Goal: Information Seeking & Learning: Learn about a topic

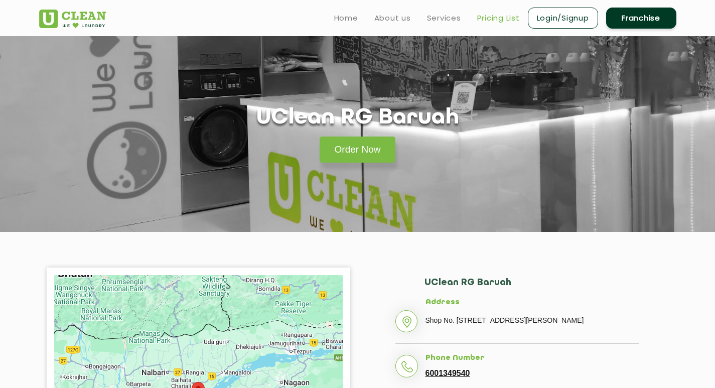
click at [497, 17] on link "Pricing List" at bounding box center [498, 18] width 43 height 12
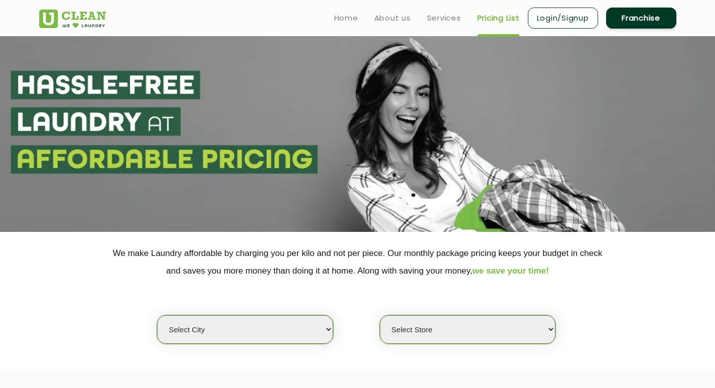
click at [327, 330] on select "Select city [GEOGRAPHIC_DATA] [GEOGRAPHIC_DATA] [GEOGRAPHIC_DATA] [GEOGRAPHIC_D…" at bounding box center [245, 329] width 176 height 29
select select "23"
click at [157, 315] on select "Select city [GEOGRAPHIC_DATA] [GEOGRAPHIC_DATA] [GEOGRAPHIC_DATA] [GEOGRAPHIC_D…" at bounding box center [245, 329] width 176 height 29
click at [550, 328] on select "Select Store UClean RG Baruah UClean Ghoramara UClean Narengi UClean Ulubari UC…" at bounding box center [468, 329] width 176 height 29
select select "50"
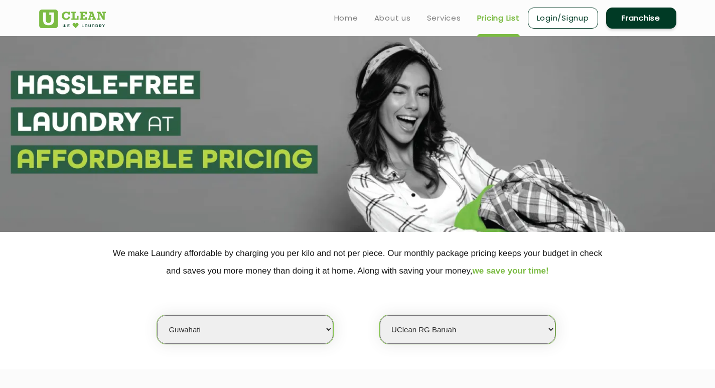
click at [380, 315] on select "Select Store UClean RG Baruah UClean Ghoramara UClean Narengi UClean Ulubari UC…" at bounding box center [468, 329] width 176 height 29
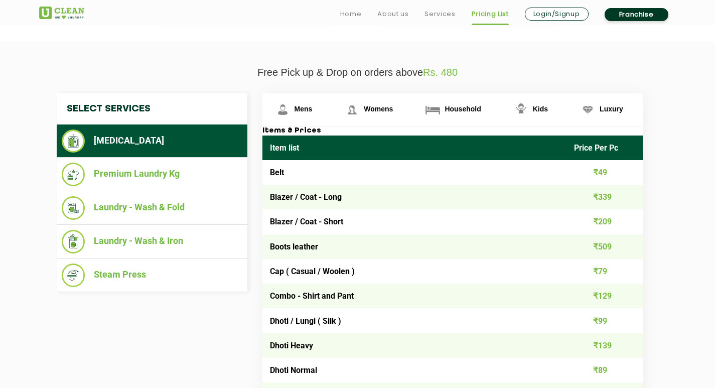
scroll to position [331, 0]
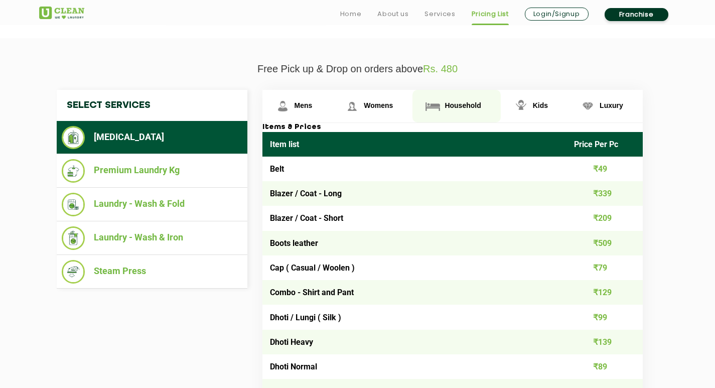
click at [473, 106] on span "Household" at bounding box center [463, 105] width 36 height 8
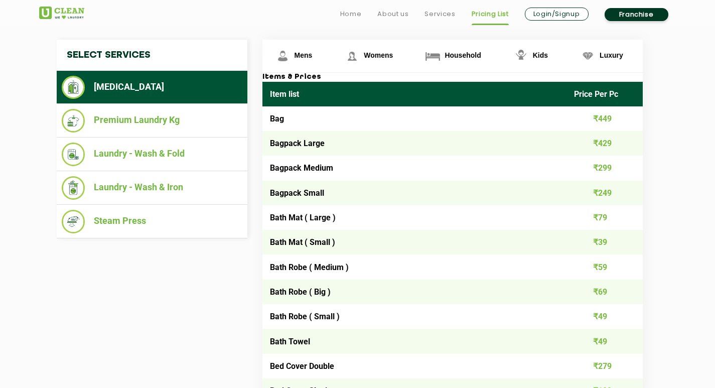
scroll to position [385, 0]
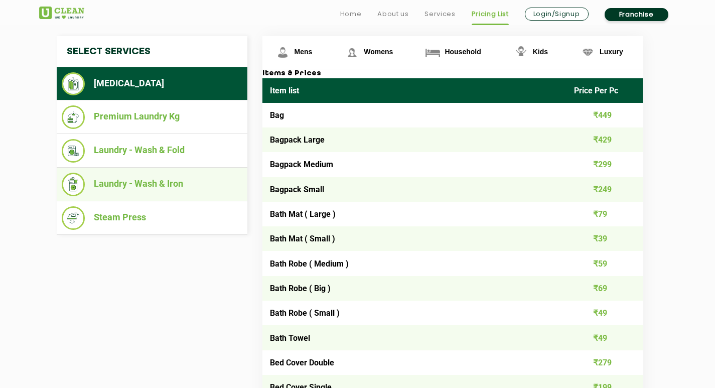
click at [147, 183] on li "Laundry - Wash & Iron" at bounding box center [152, 185] width 181 height 24
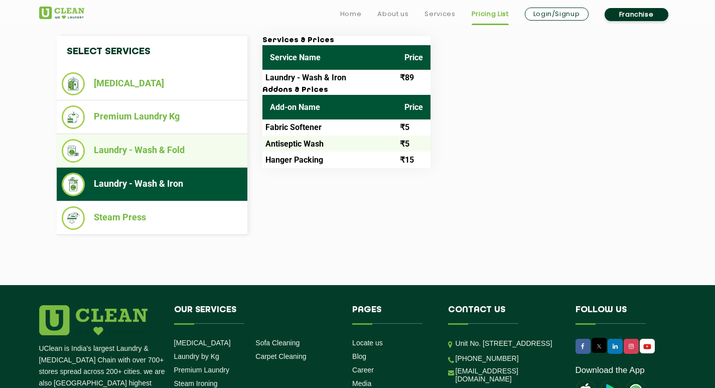
click at [134, 149] on li "Laundry - Wash & Fold" at bounding box center [152, 151] width 181 height 24
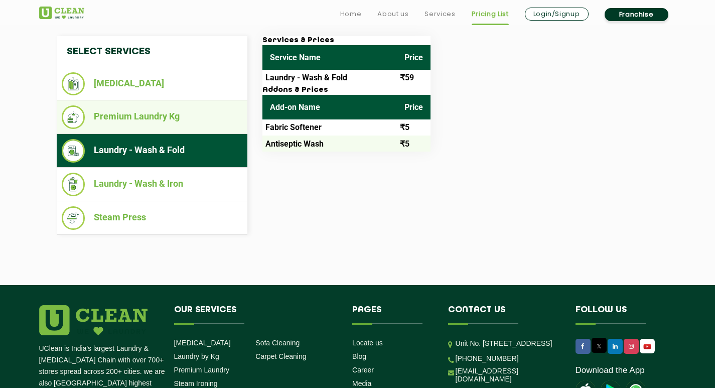
click at [131, 115] on li "Premium Laundry Kg" at bounding box center [152, 117] width 181 height 24
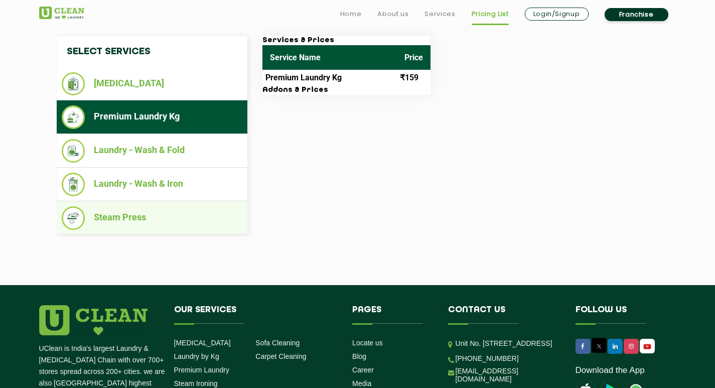
click at [128, 217] on li "Steam Press" at bounding box center [152, 218] width 181 height 24
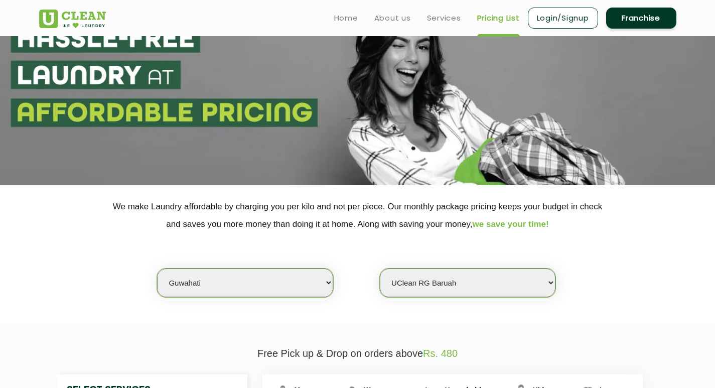
scroll to position [0, 0]
